Goal: Transaction & Acquisition: Book appointment/travel/reservation

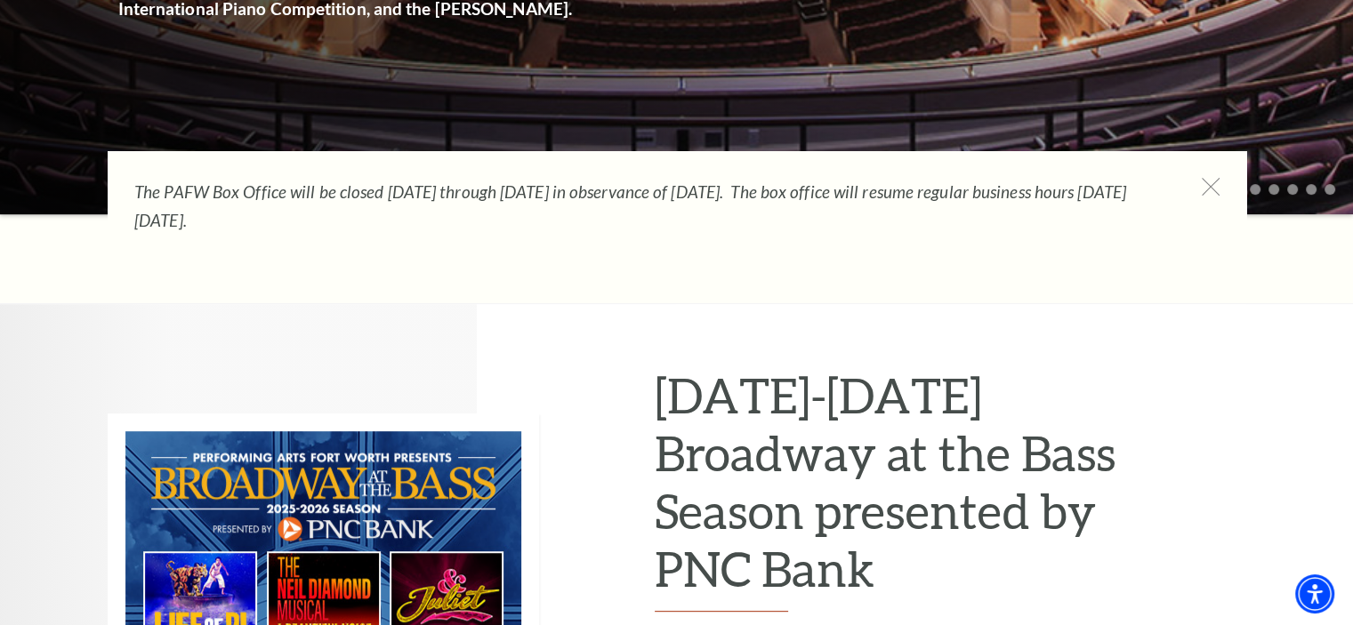
scroll to position [800, 0]
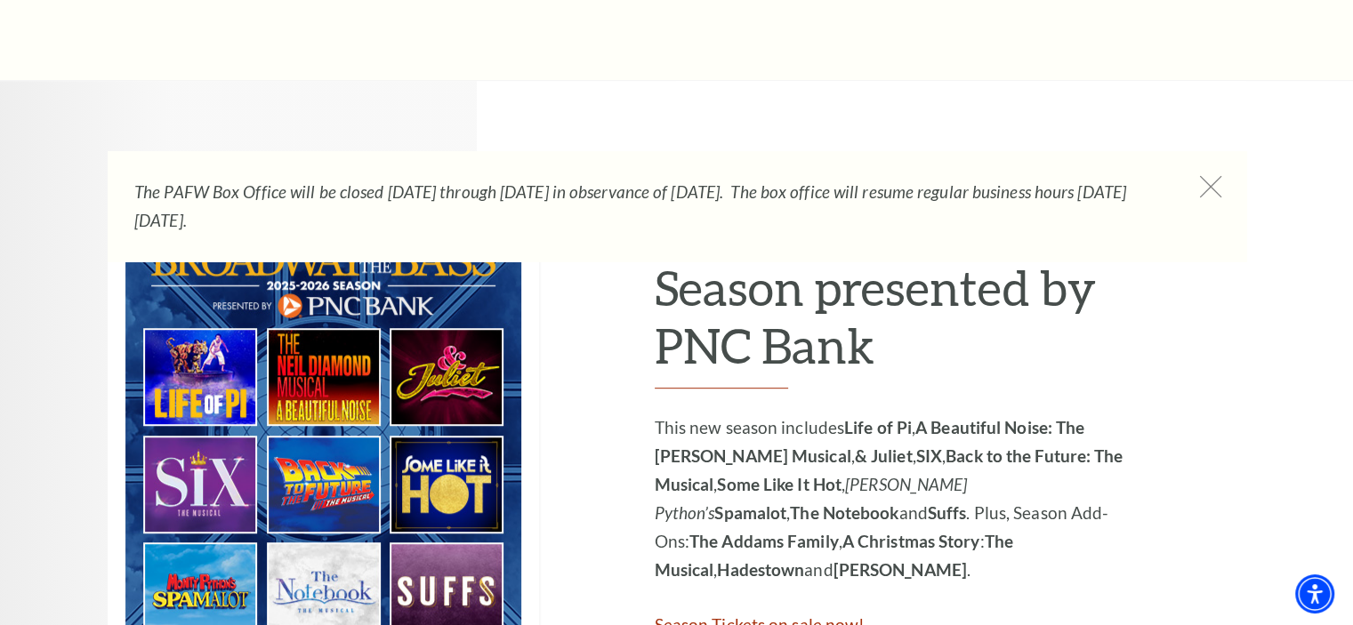
click at [1213, 181] on icon at bounding box center [1210, 187] width 22 height 22
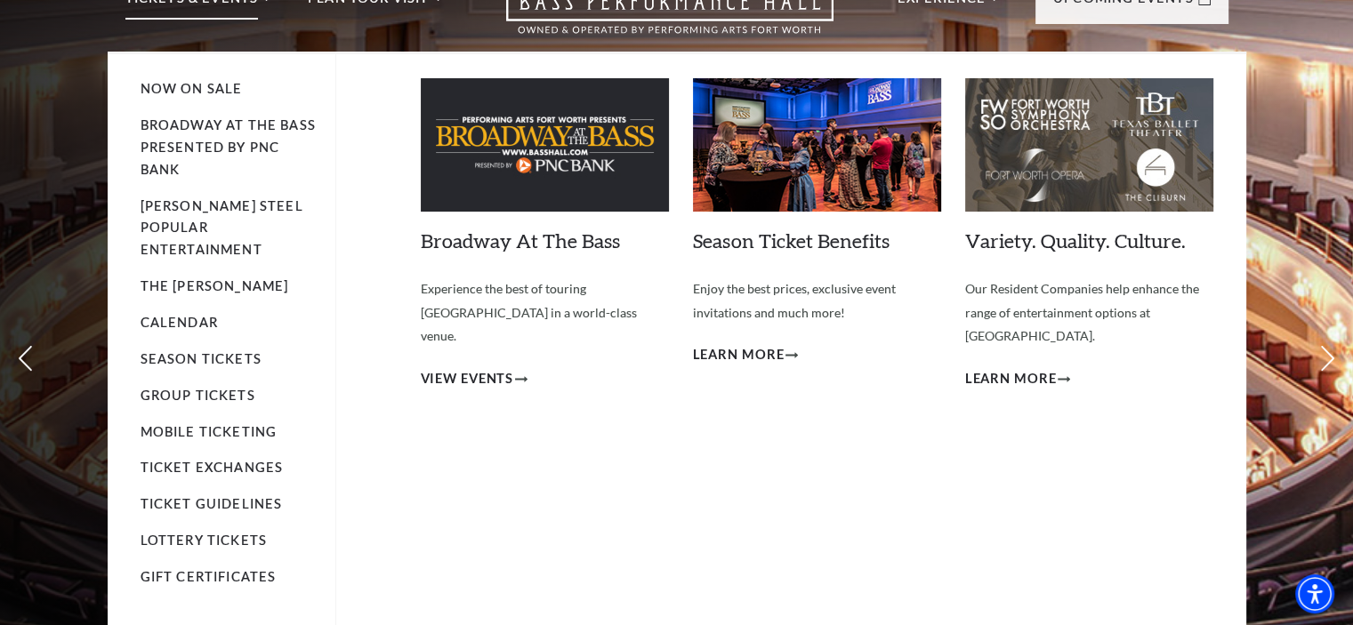
scroll to position [0, 0]
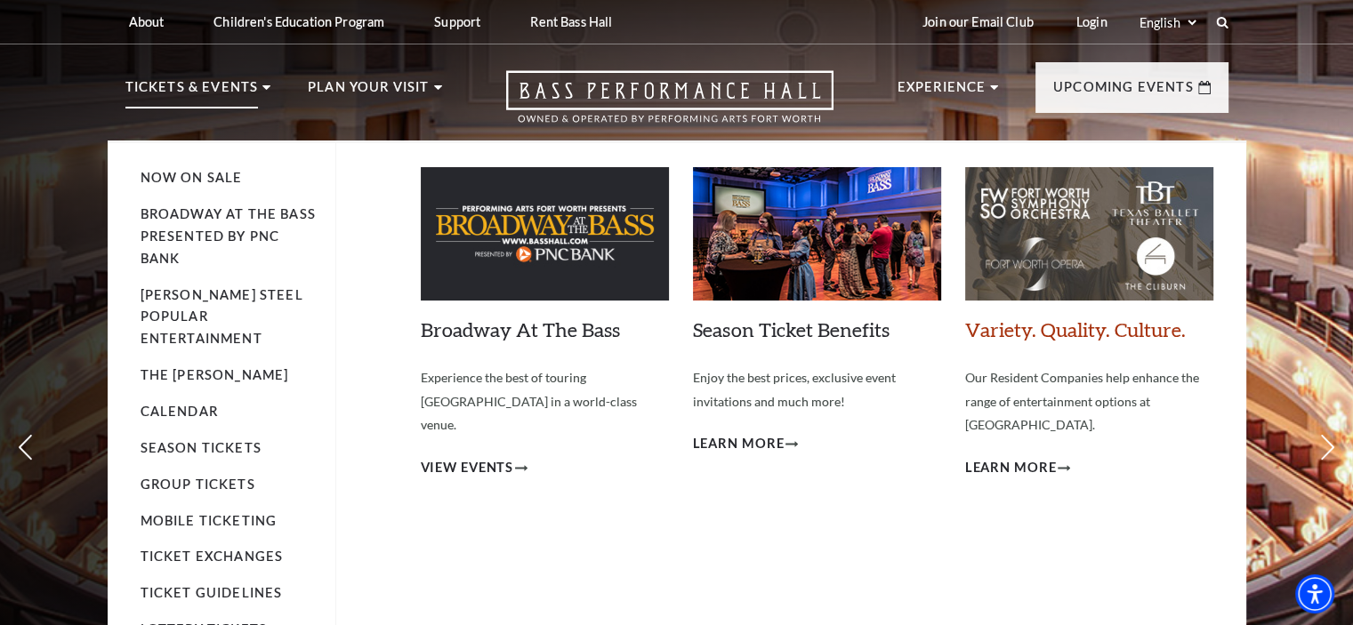
click at [1051, 326] on link "Variety. Quality. Culture." at bounding box center [1075, 329] width 221 height 24
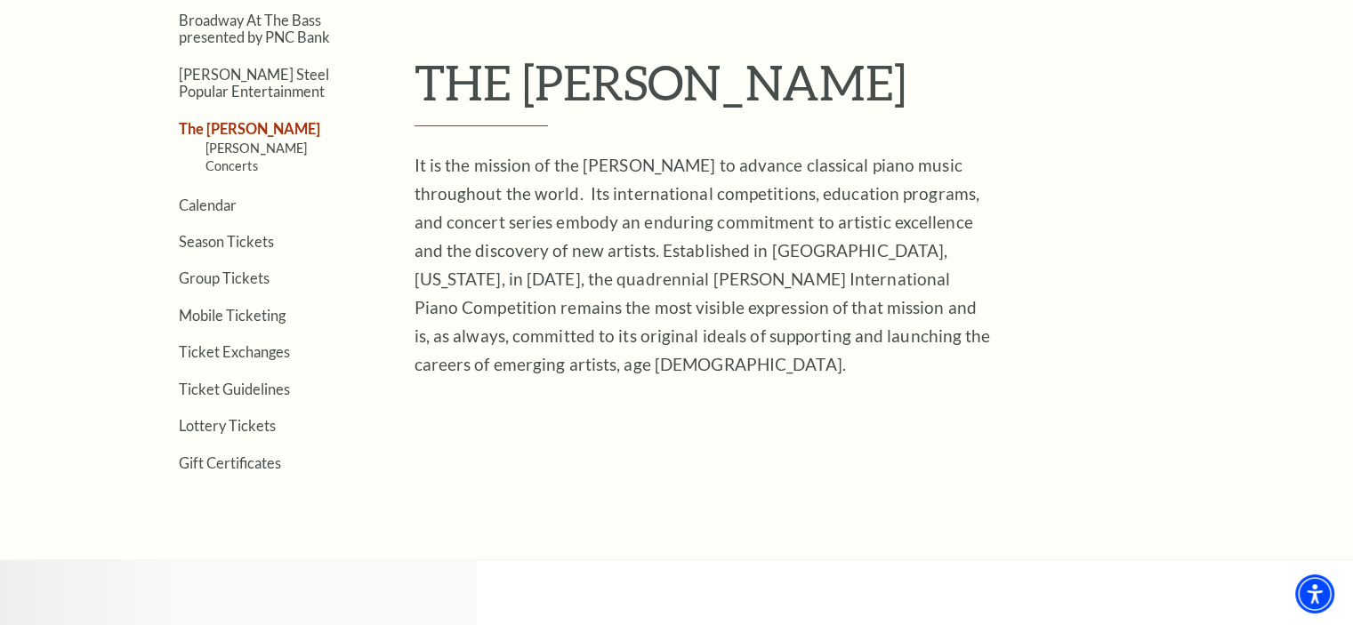
scroll to position [534, 0]
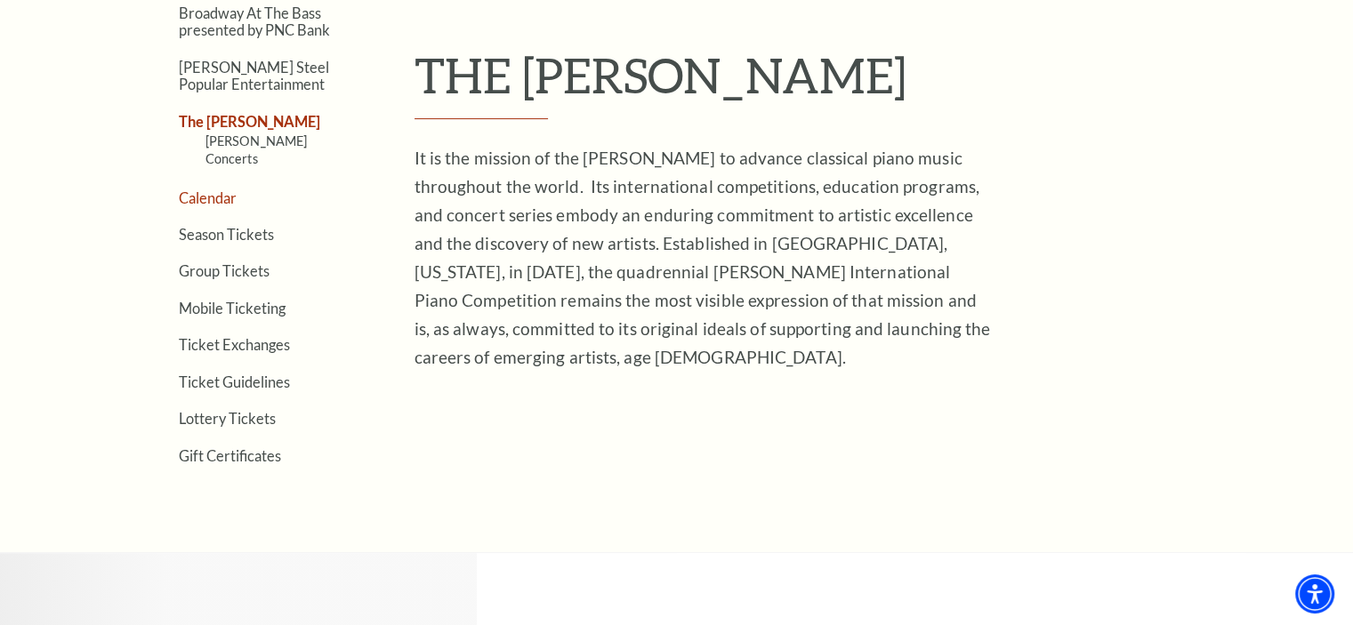
click at [195, 189] on link "Calendar" at bounding box center [208, 197] width 58 height 17
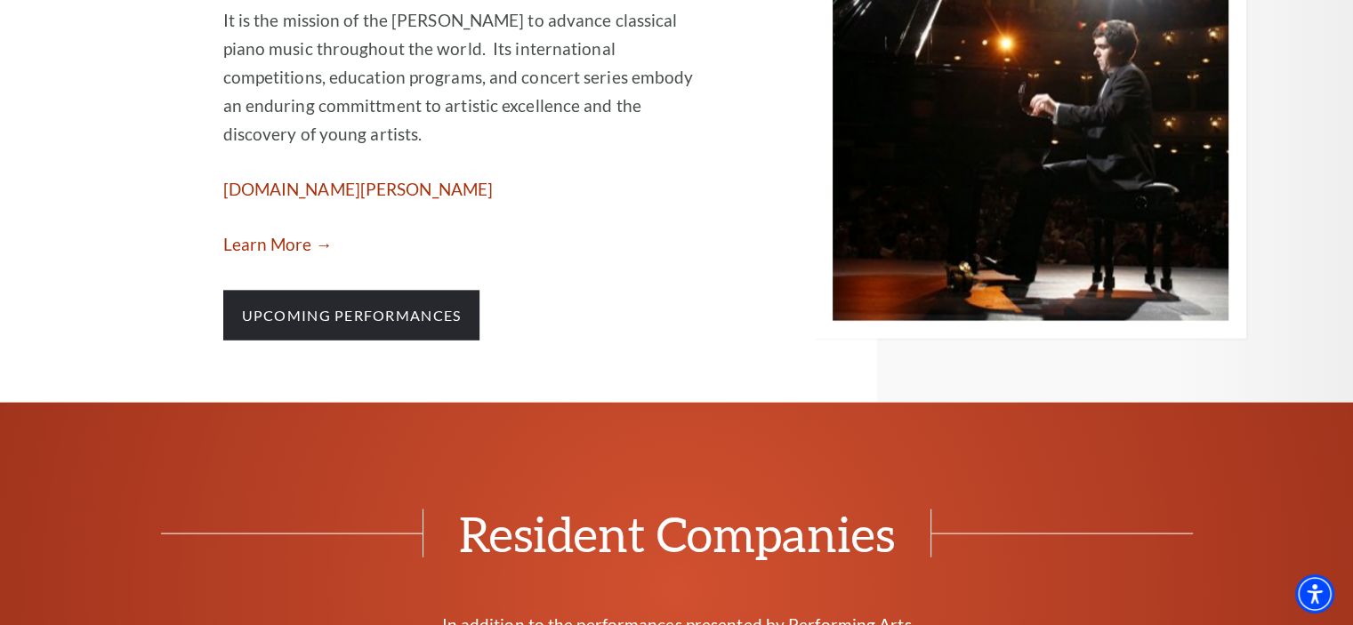
scroll to position [3824, 0]
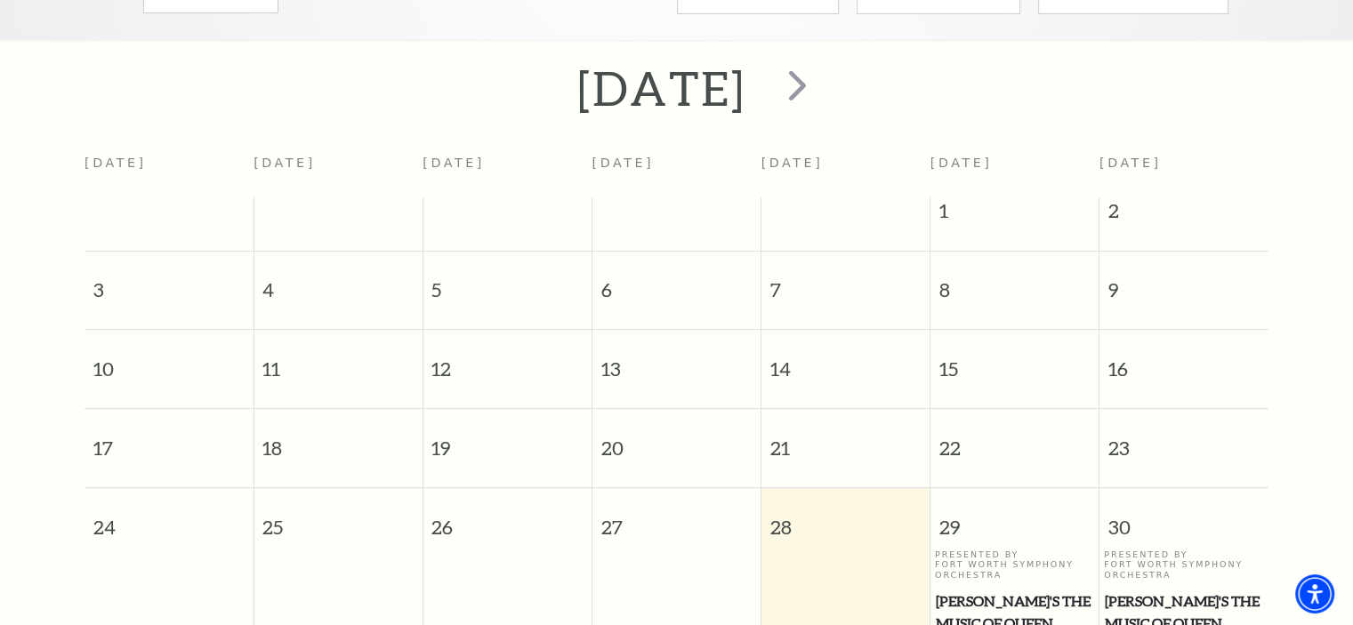
scroll to position [245, 0]
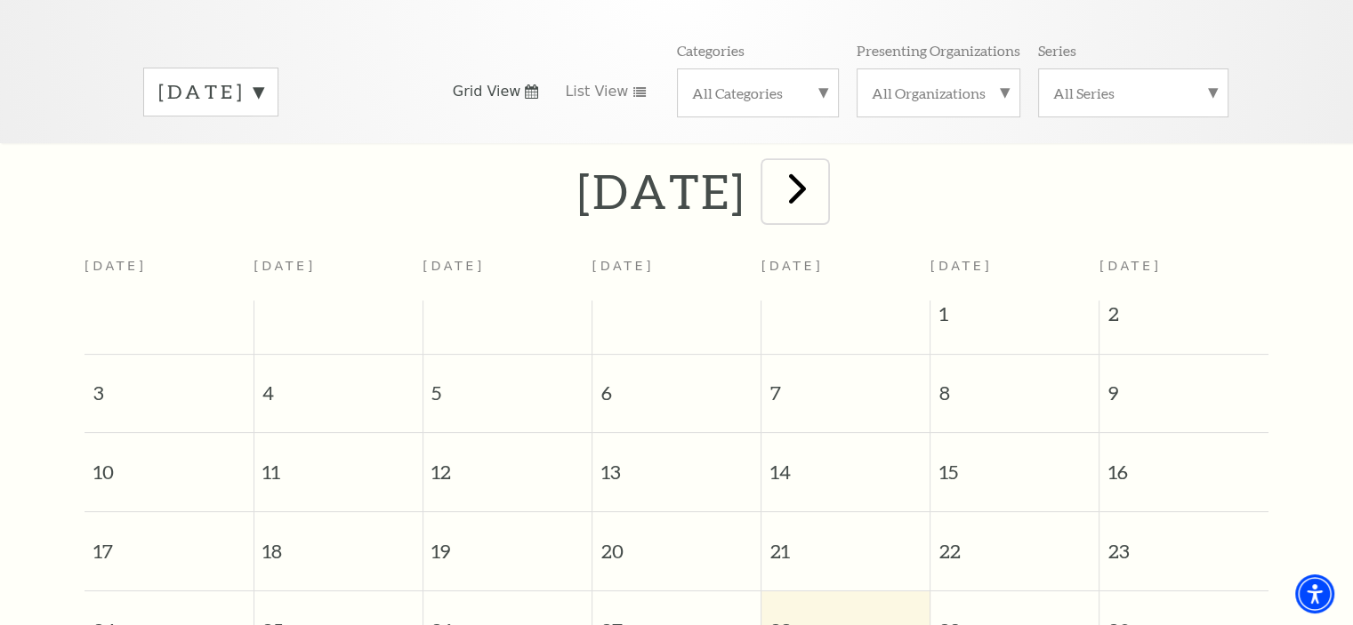
click at [823, 163] on span "next" at bounding box center [797, 188] width 51 height 51
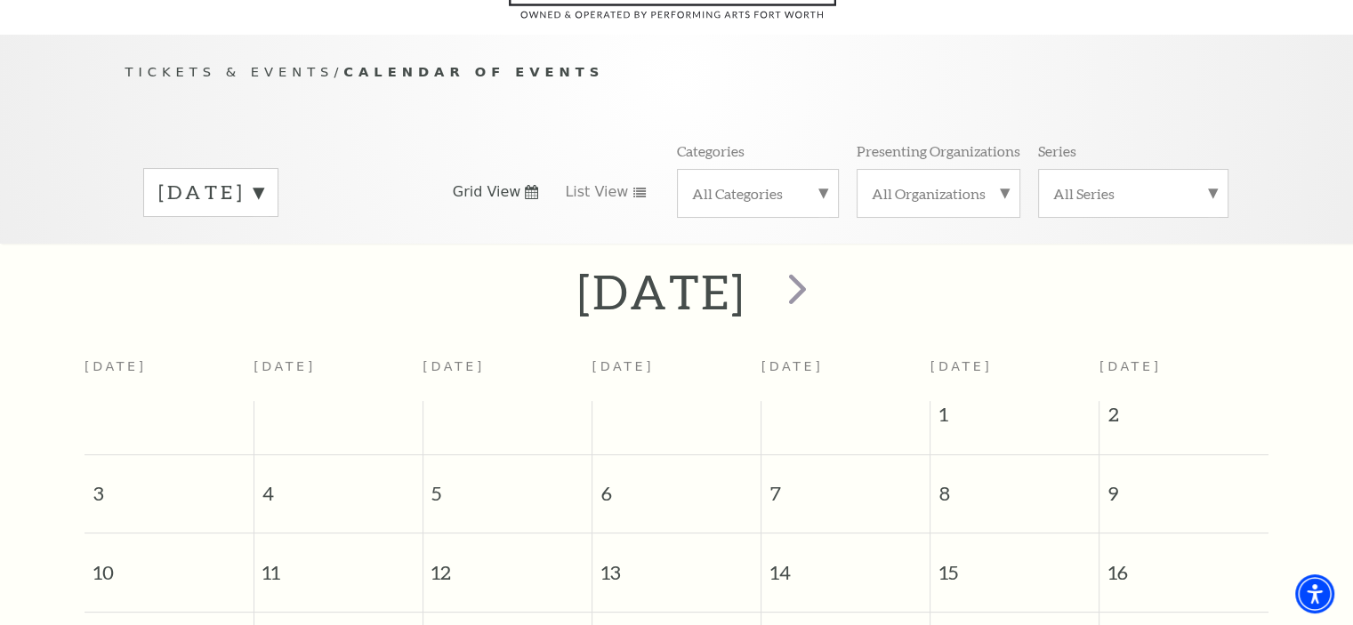
scroll to position [157, 0]
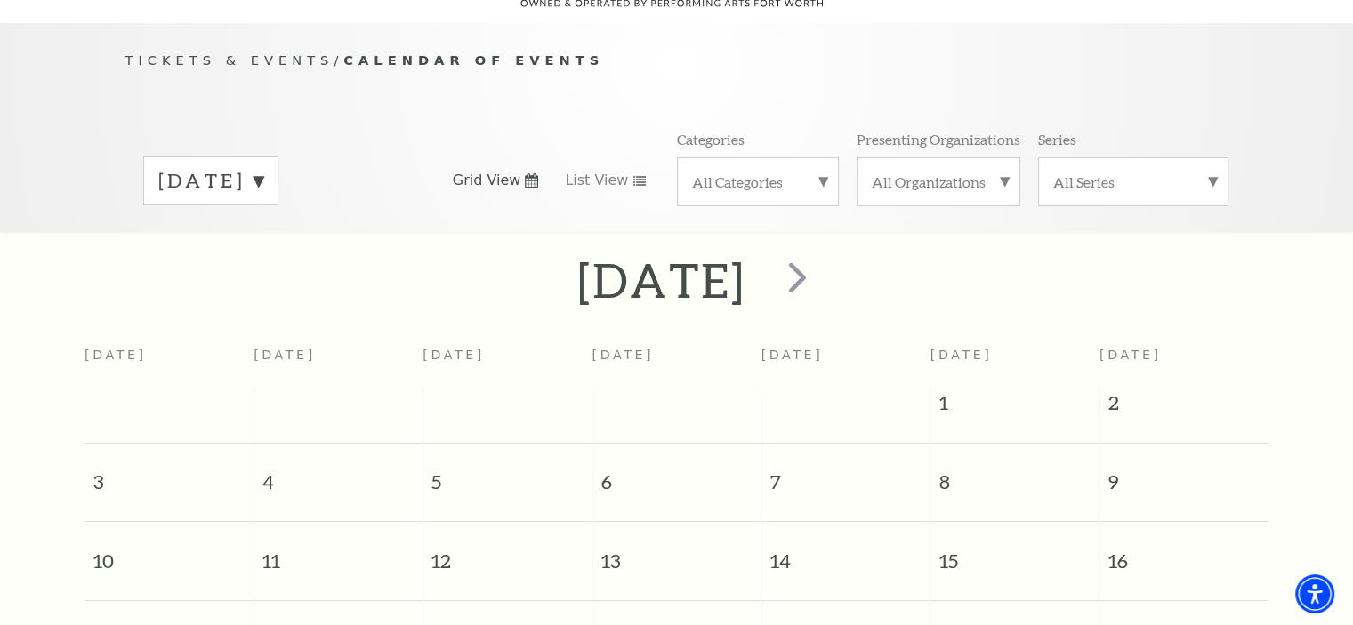
click at [950, 171] on div "All Organizations" at bounding box center [938, 181] width 164 height 49
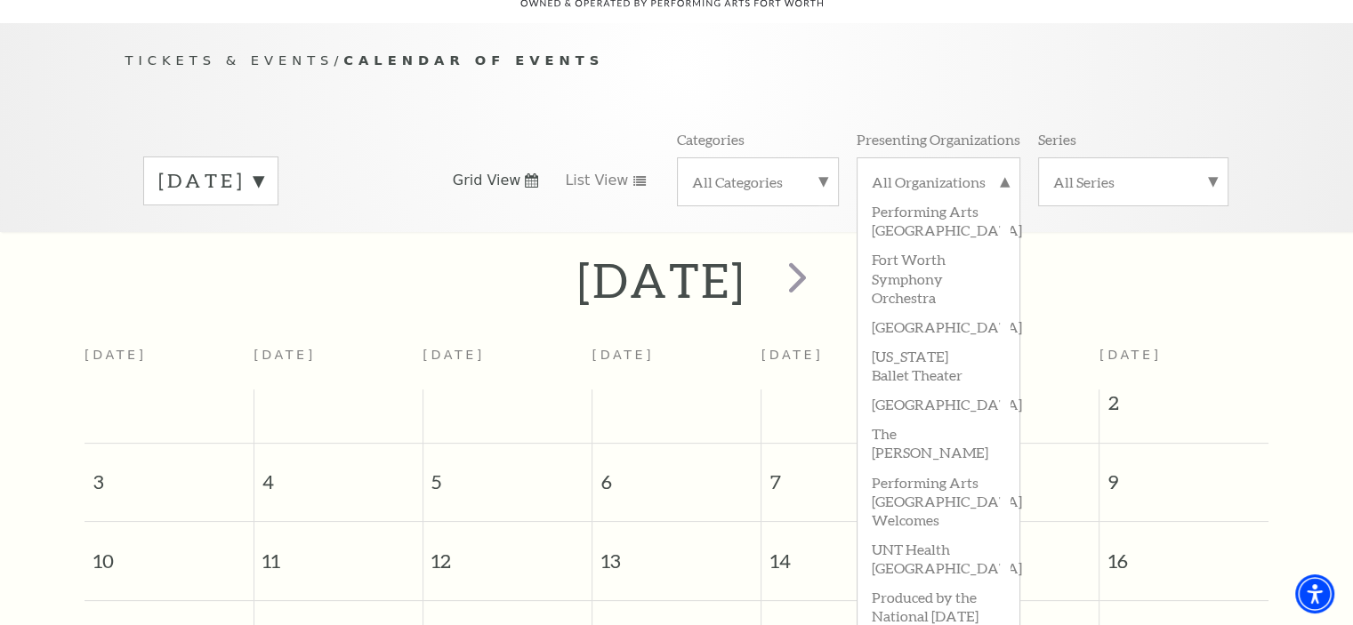
click at [1077, 249] on div "[DATE]" at bounding box center [676, 280] width 1353 height 63
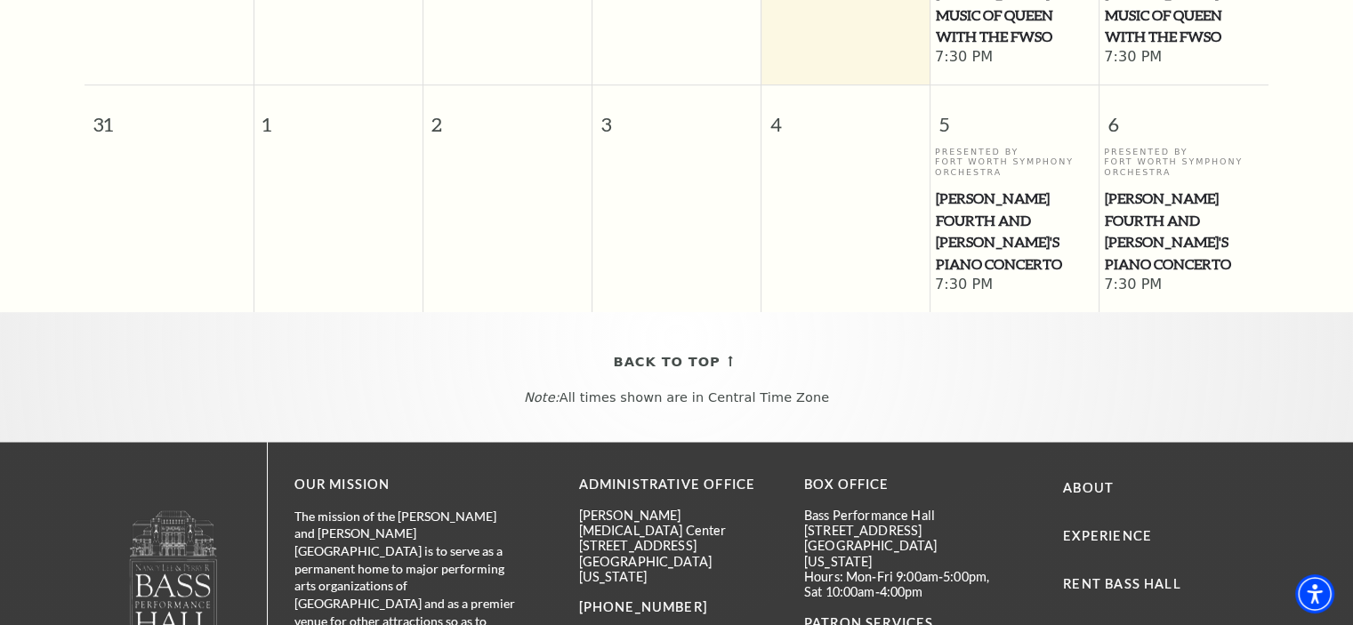
scroll to position [601, 0]
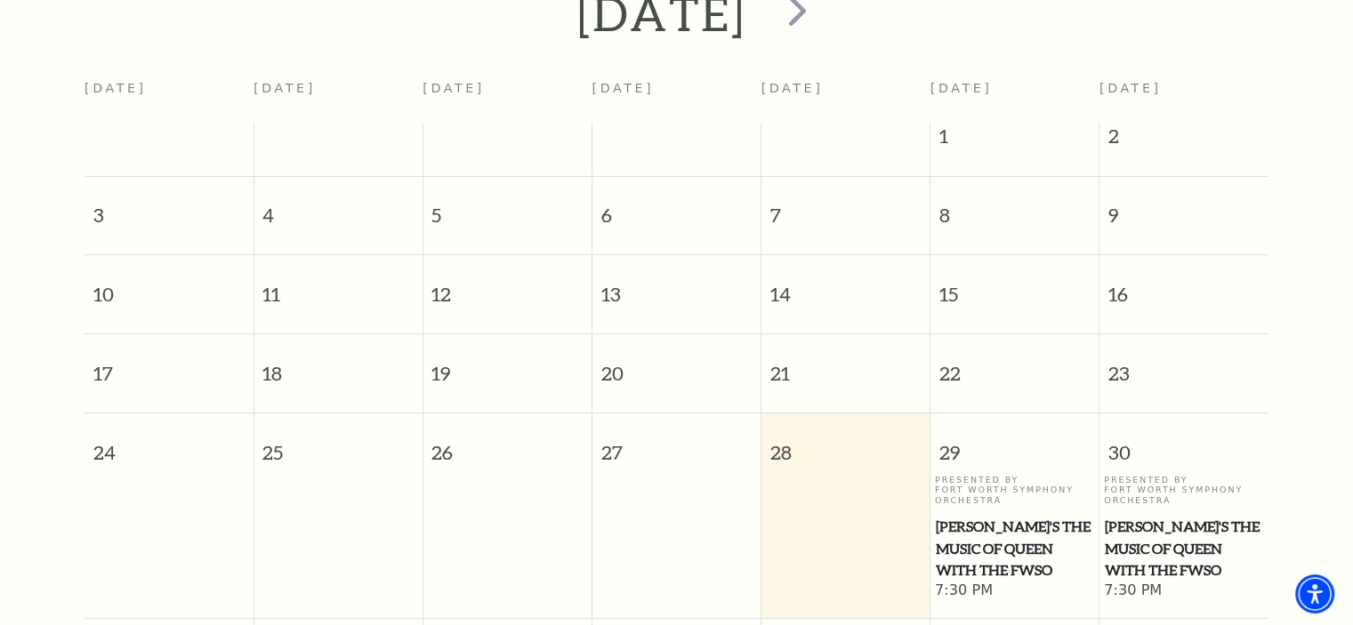
scroll to position [157, 0]
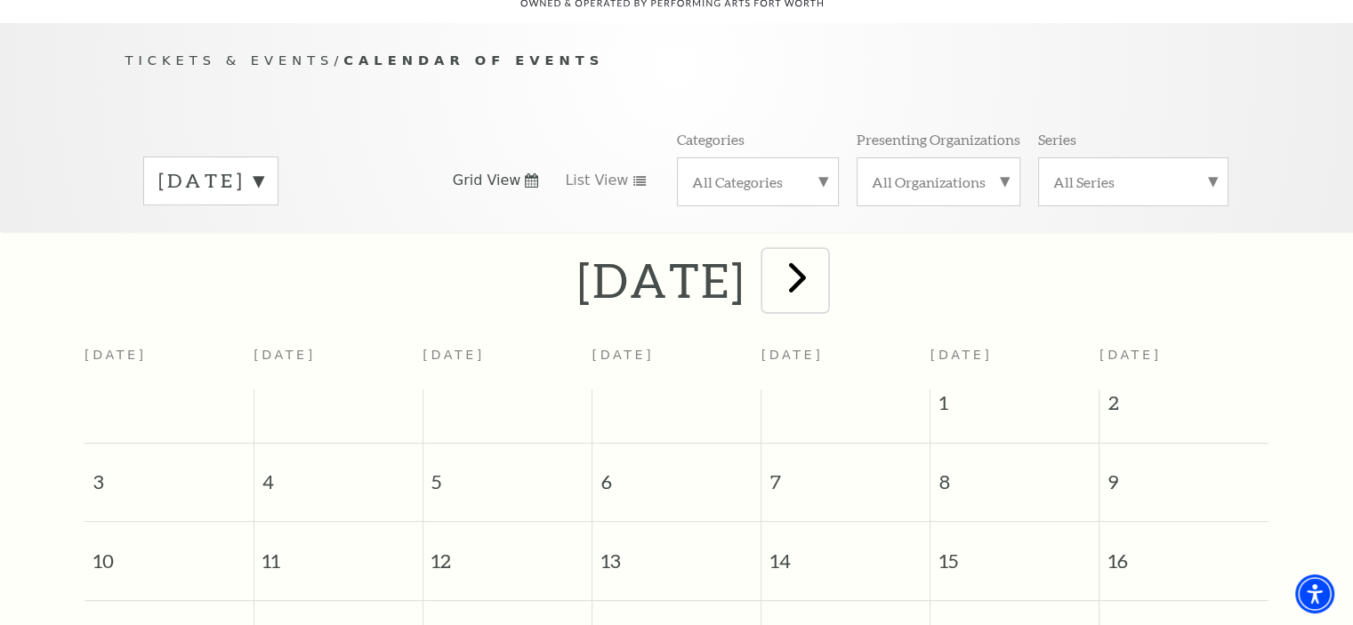
click at [823, 253] on span "next" at bounding box center [797, 277] width 51 height 51
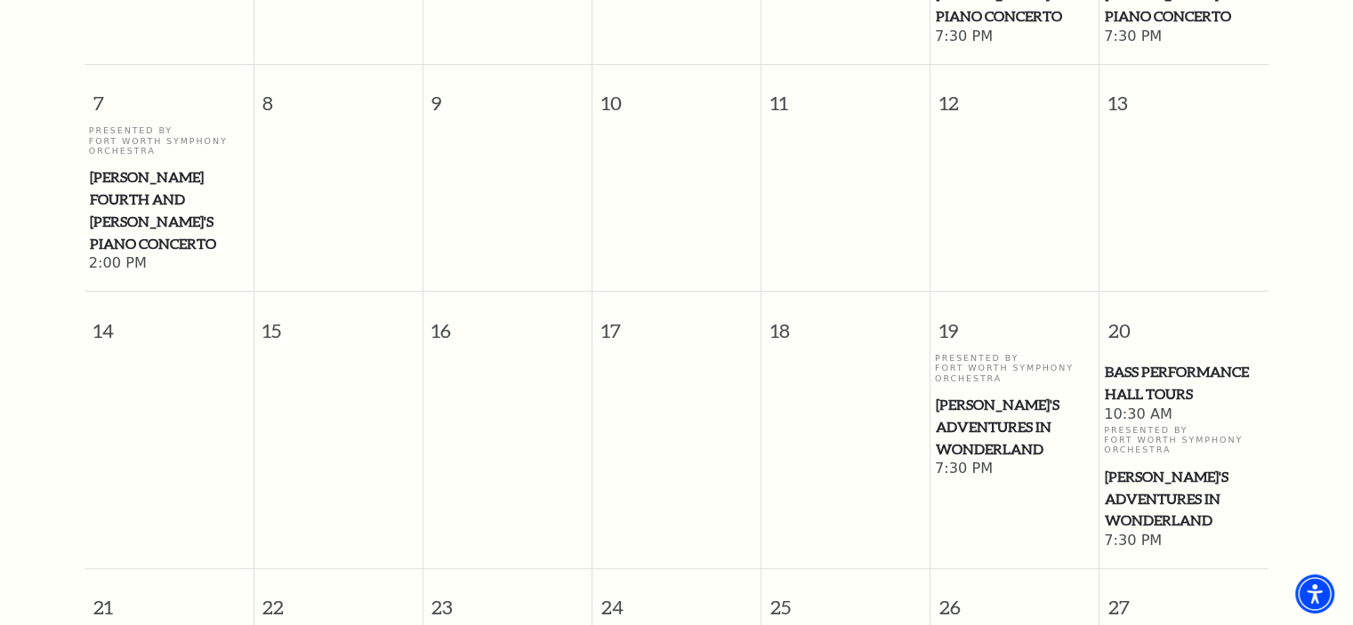
scroll to position [690, 0]
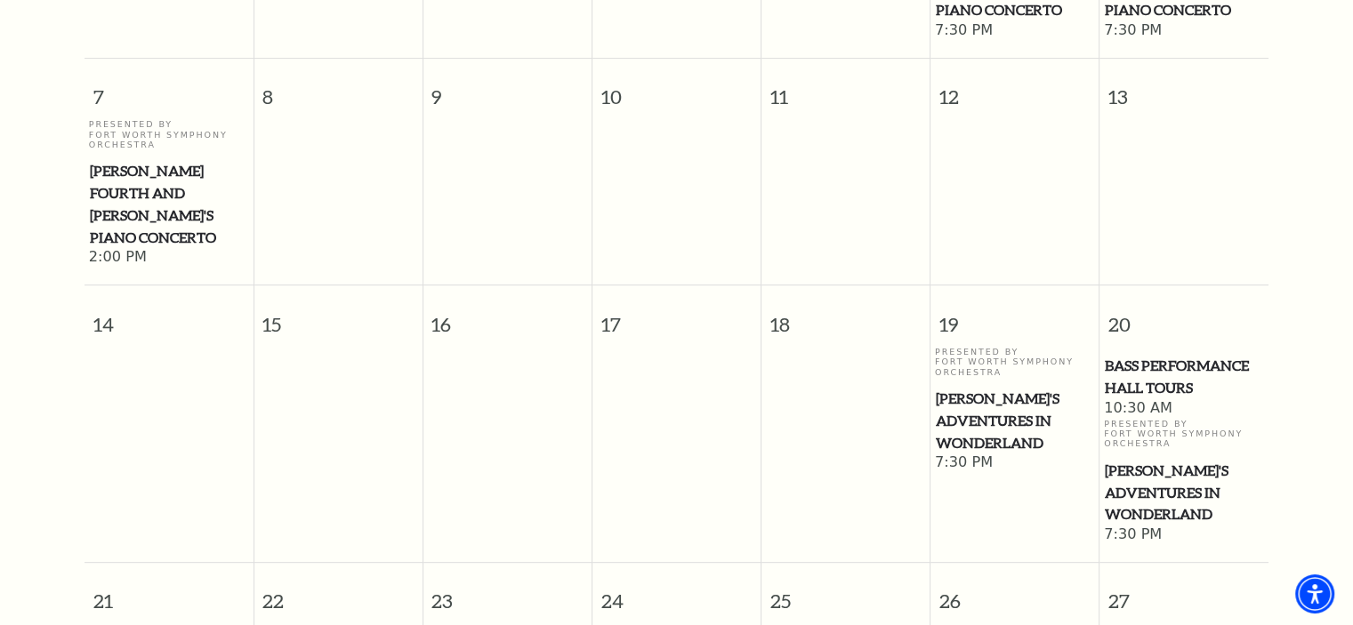
click at [1024, 388] on span "[PERSON_NAME]'s Adventures in Wonderland" at bounding box center [1014, 421] width 158 height 66
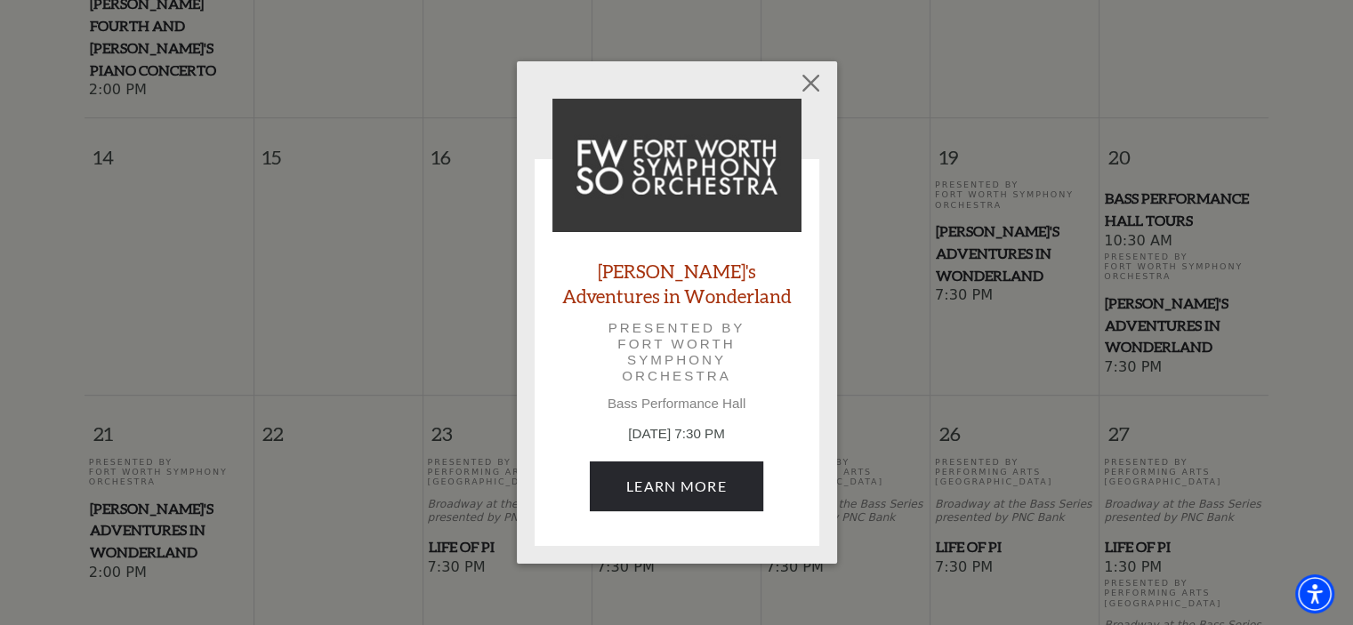
scroll to position [868, 0]
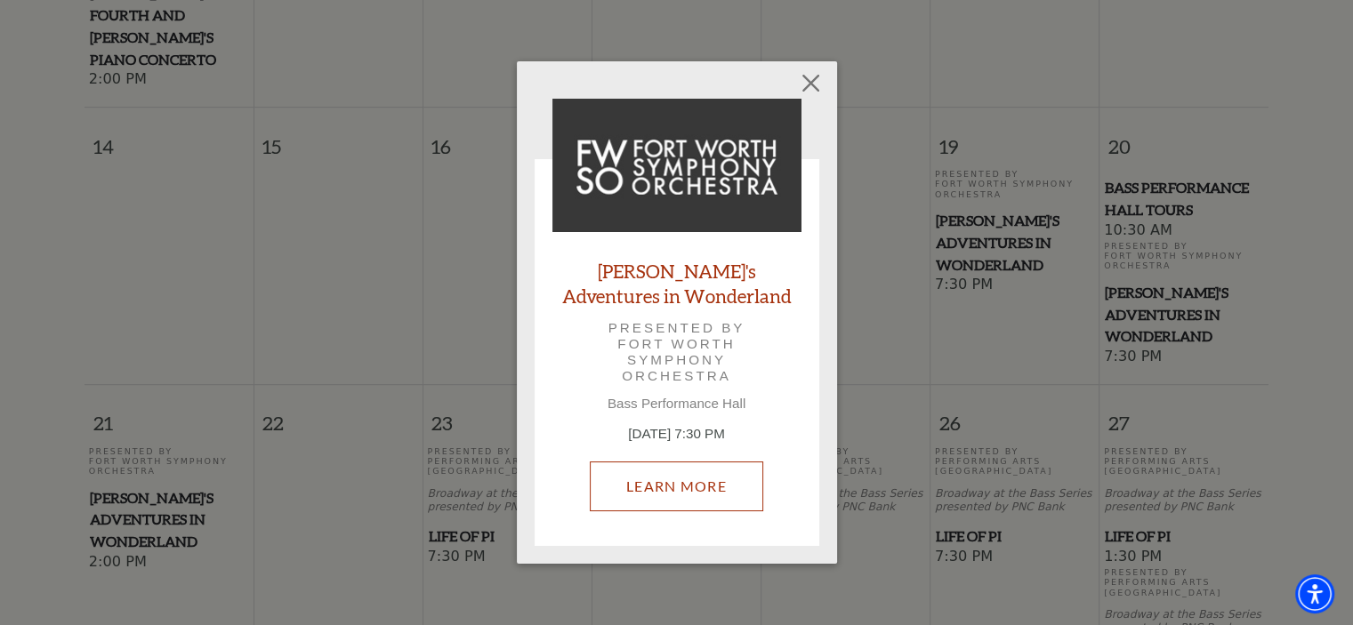
click at [666, 478] on link "Learn More" at bounding box center [676, 487] width 173 height 50
